Goal: Information Seeking & Learning: Learn about a topic

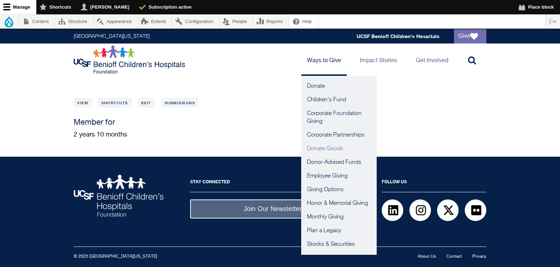
click at [324, 148] on link "Donate Goods" at bounding box center [338, 149] width 75 height 14
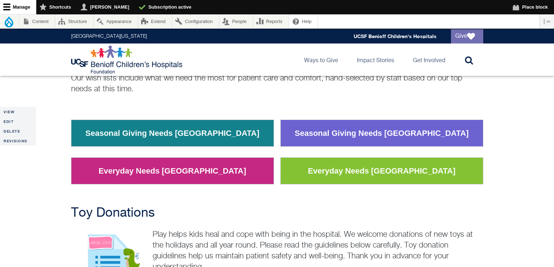
scroll to position [90, 0]
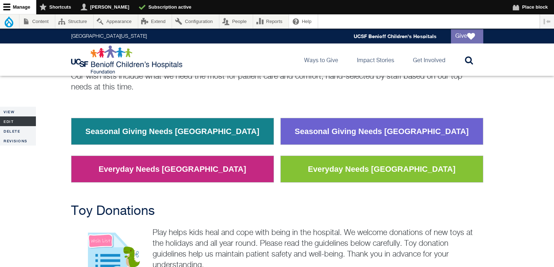
click at [15, 122] on link "Edit" at bounding box center [18, 121] width 36 height 10
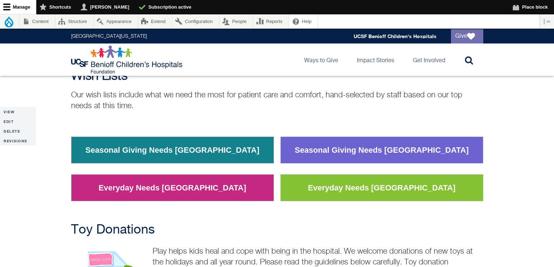
click at [186, 150] on link "Seasonal Giving Needs Oakland" at bounding box center [172, 150] width 185 height 19
